Goal: Find specific page/section: Find specific page/section

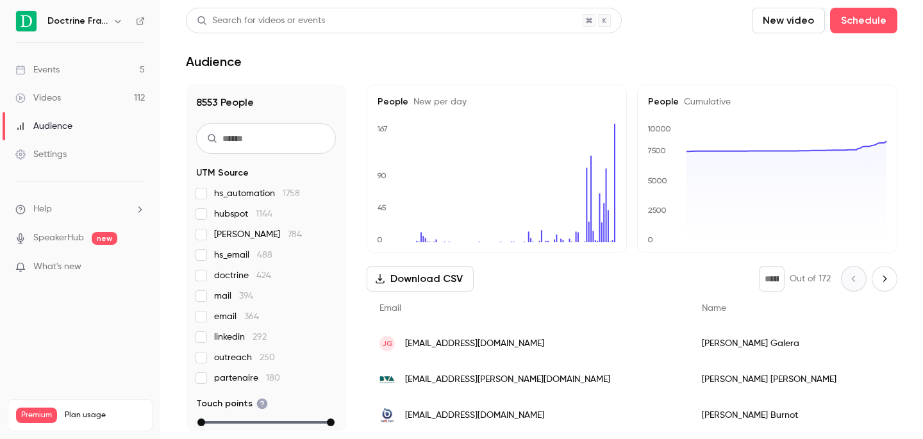
click at [119, 22] on icon "button" at bounding box center [118, 21] width 6 height 3
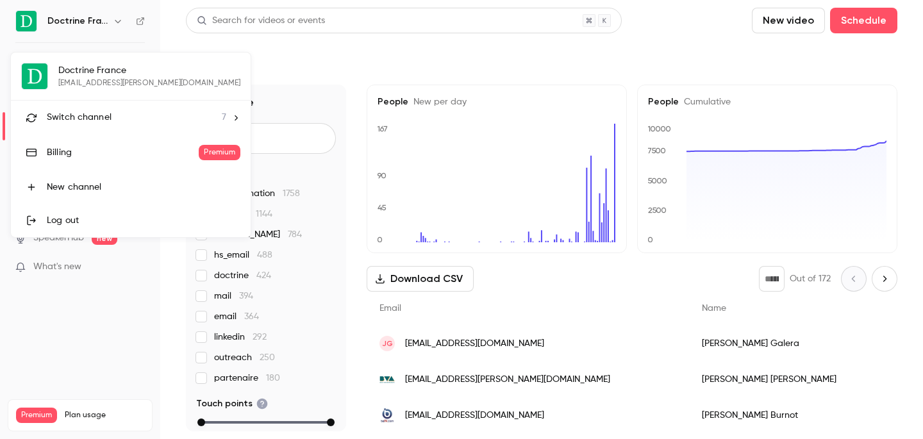
click at [106, 117] on span "Switch channel" at bounding box center [79, 117] width 65 height 13
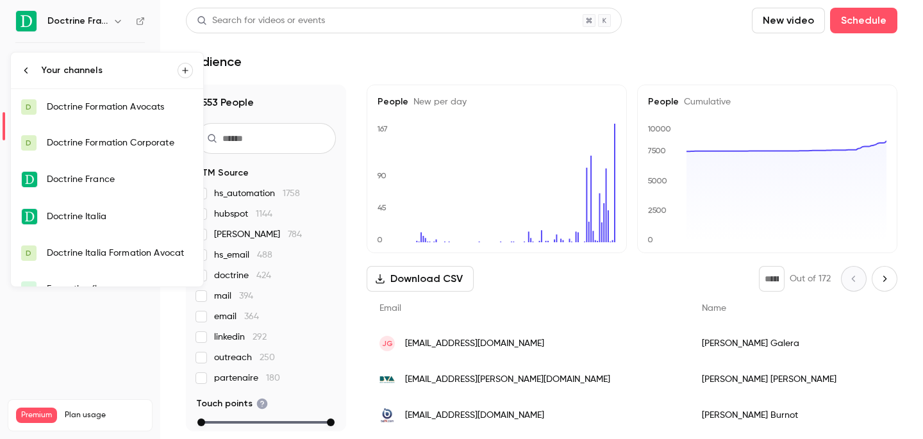
click at [115, 105] on div "Doctrine Formation Avocats" at bounding box center [120, 107] width 146 height 13
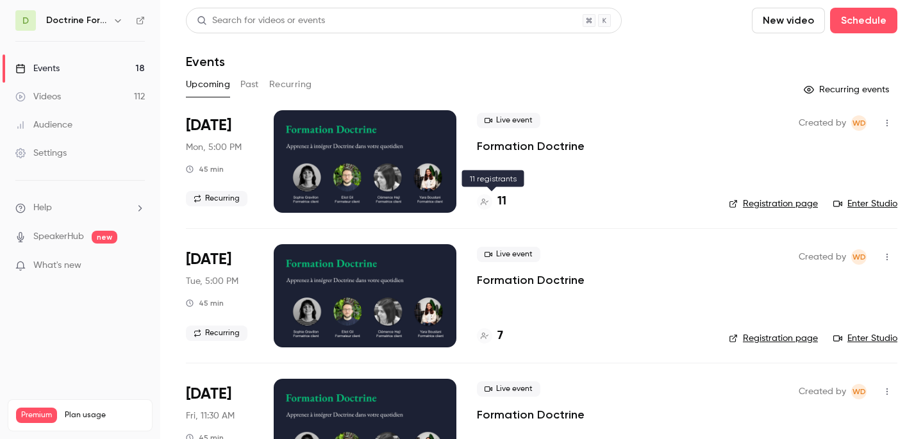
click at [503, 205] on h4 "11" at bounding box center [502, 201] width 9 height 17
click at [869, 205] on link "Enter Studio" at bounding box center [866, 203] width 64 height 13
